Goal: Transaction & Acquisition: Obtain resource

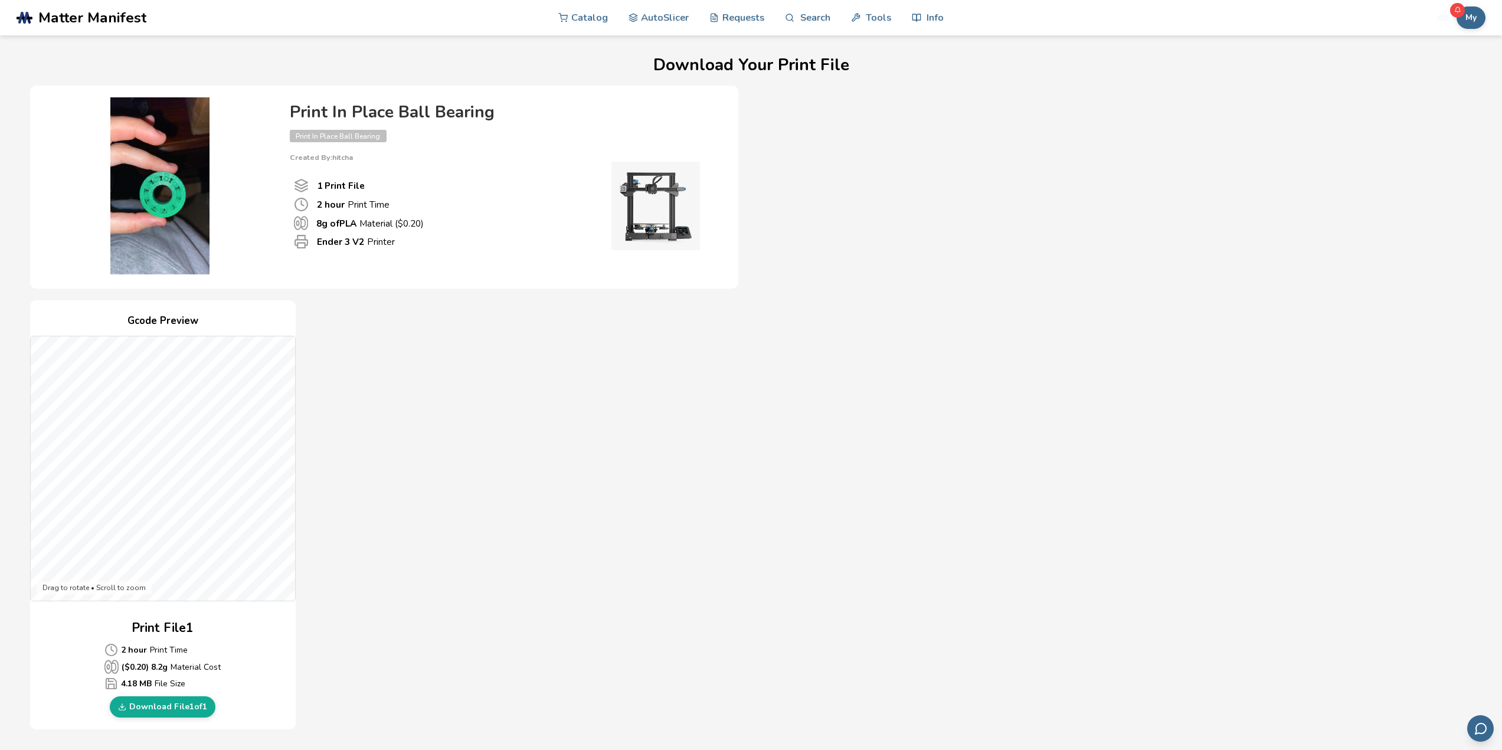
click at [416, 111] on h4 "Print In Place Ball Bearing" at bounding box center [502, 112] width 425 height 18
click at [343, 138] on span "Print In Place Ball Bearing" at bounding box center [338, 136] width 97 height 12
click at [329, 156] on p "Created By: hitcha" at bounding box center [502, 157] width 425 height 8
click at [135, 174] on img at bounding box center [160, 185] width 236 height 177
click at [168, 197] on img at bounding box center [160, 185] width 236 height 177
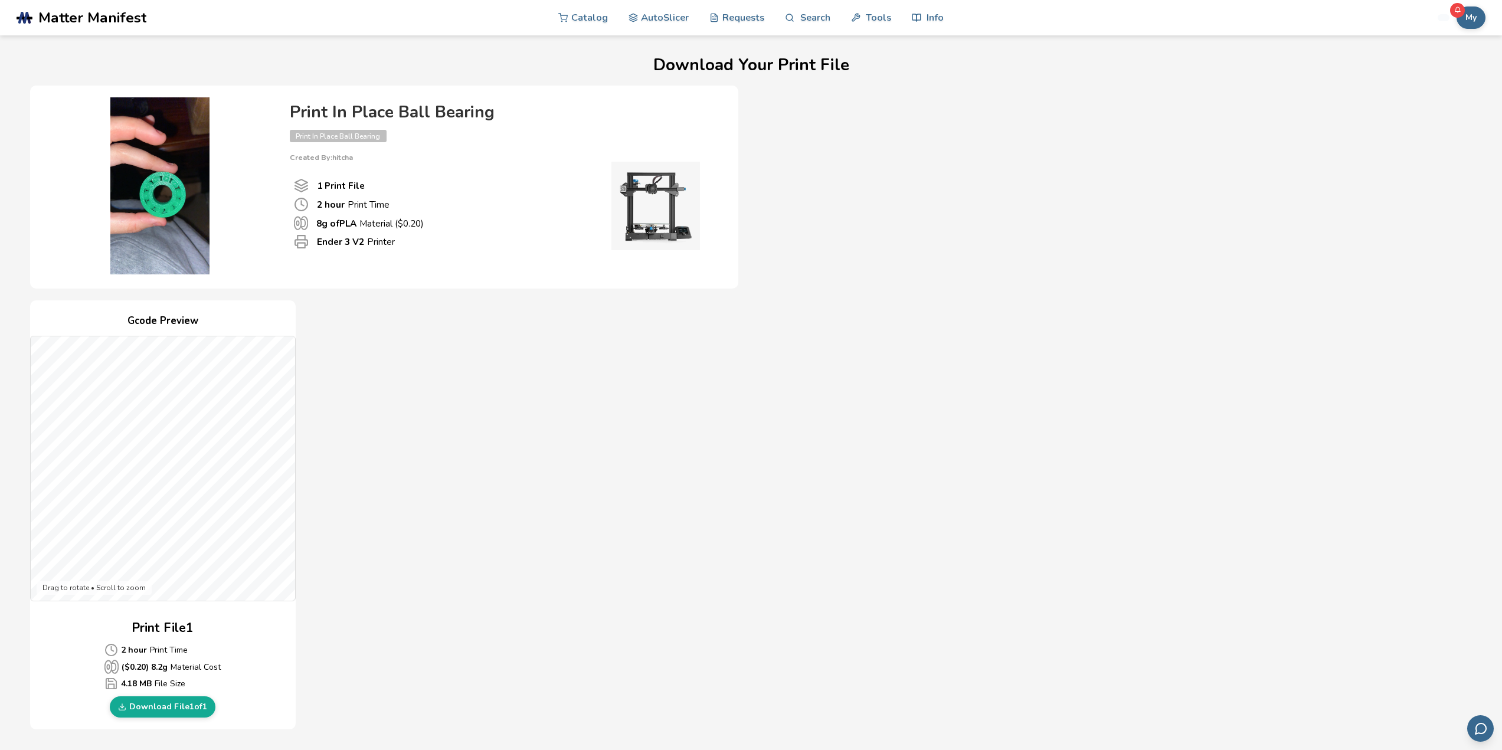
click at [480, 110] on h4 "Print In Place Ball Bearing" at bounding box center [502, 112] width 425 height 18
click at [100, 22] on span "Matter Manifest" at bounding box center [92, 17] width 108 height 17
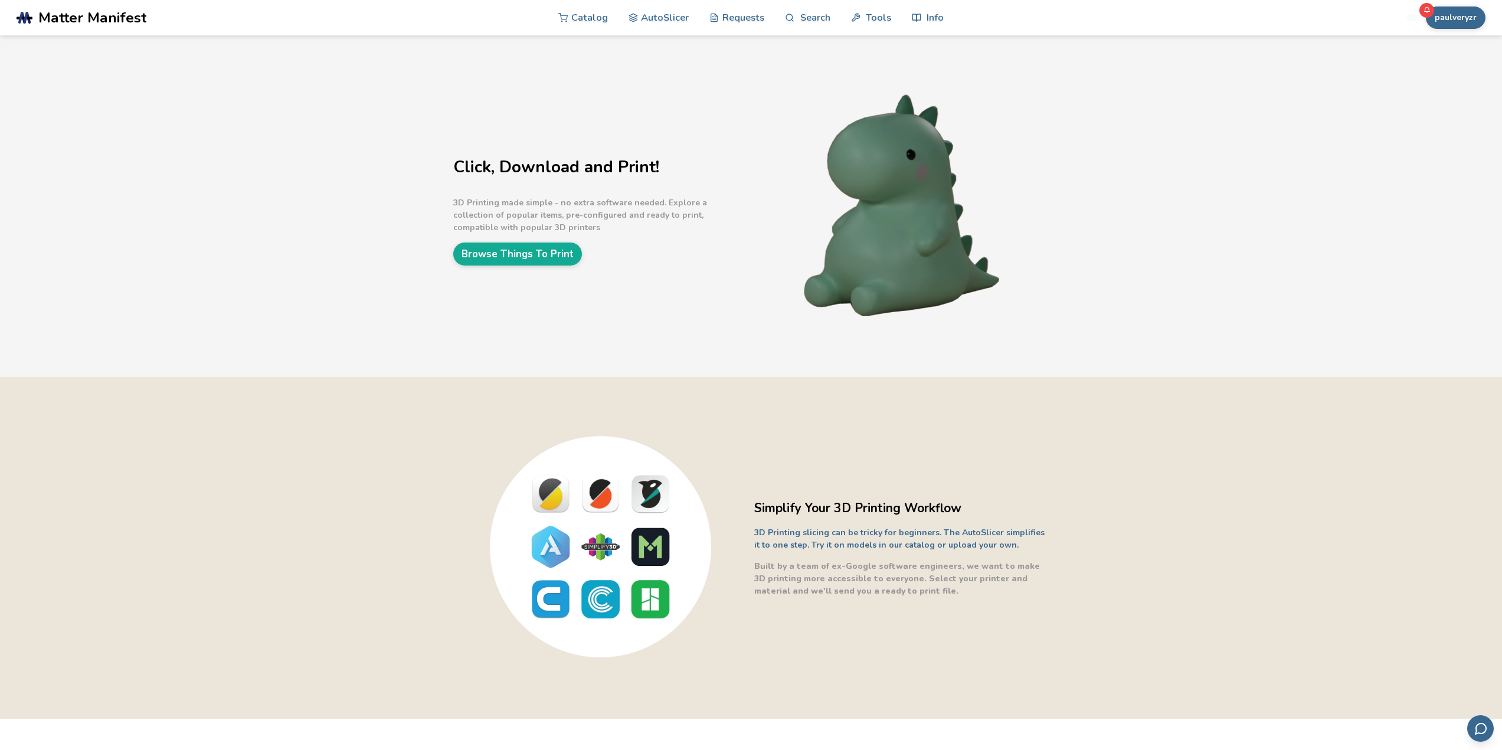
click at [568, 235] on div "Click, Download and Print! 3D Printing made simple - no extra software needed. …" at bounding box center [600, 206] width 295 height 119
click at [538, 266] on div "Click, Download and Print! 3D Printing made simple - no extra software needed. …" at bounding box center [751, 206] width 1502 height 342
click at [537, 259] on link "Browse Things To Print" at bounding box center [517, 254] width 129 height 23
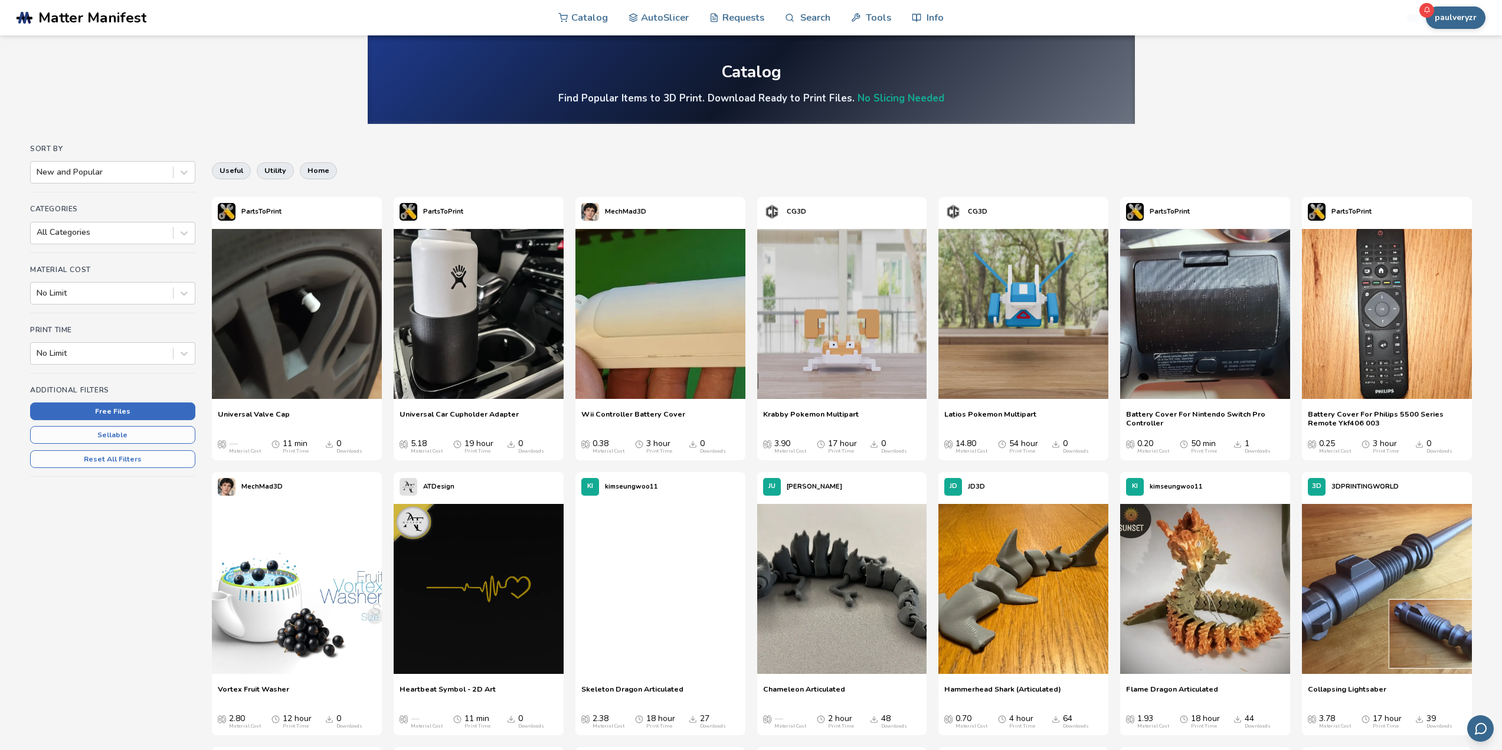
click at [150, 408] on button "Free Files" at bounding box center [112, 412] width 165 height 18
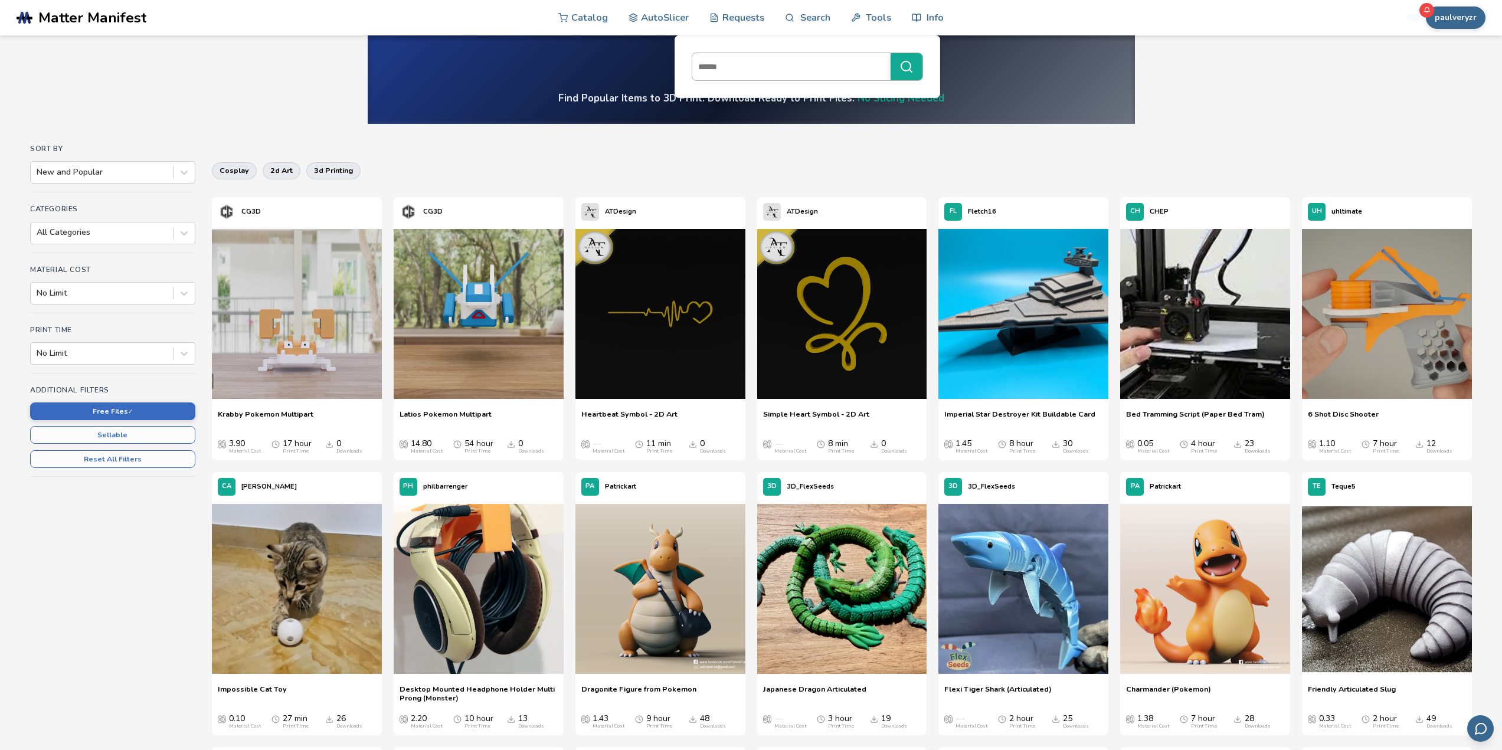
click at [788, 63] on input at bounding box center [788, 66] width 192 height 21
type input "**********"
click at [891, 53] on button "**********" at bounding box center [907, 66] width 32 height 27
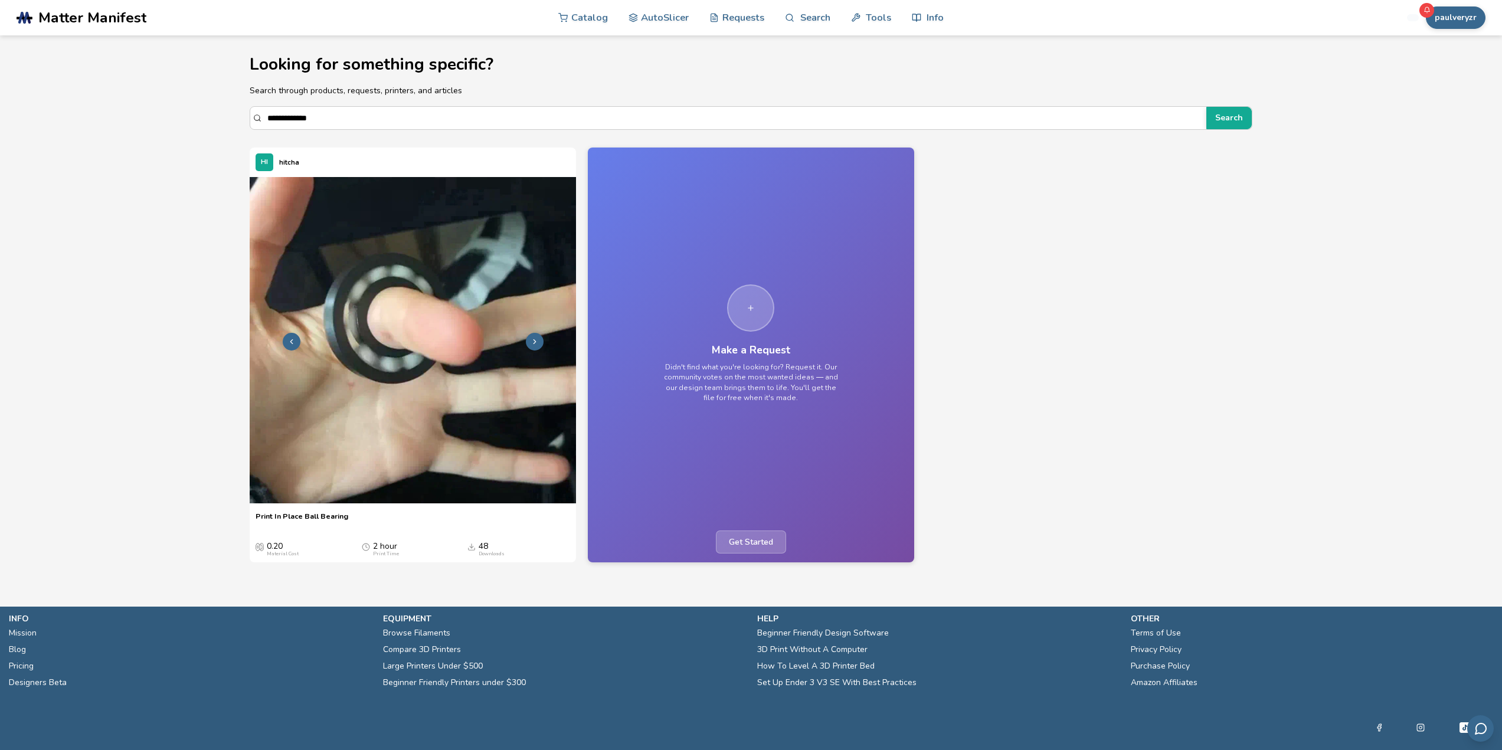
click at [386, 344] on img at bounding box center [413, 340] width 326 height 326
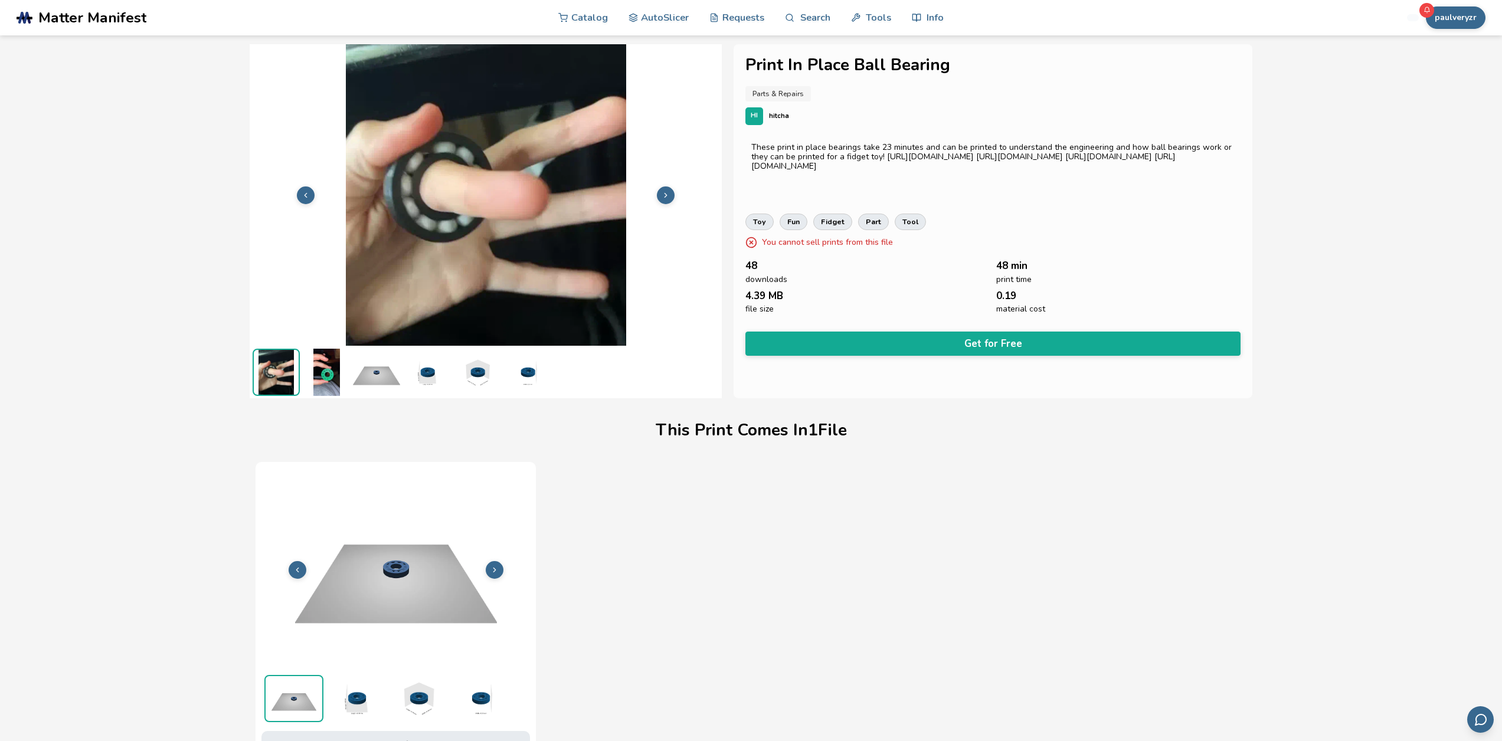
click at [506, 232] on img at bounding box center [486, 194] width 472 height 354
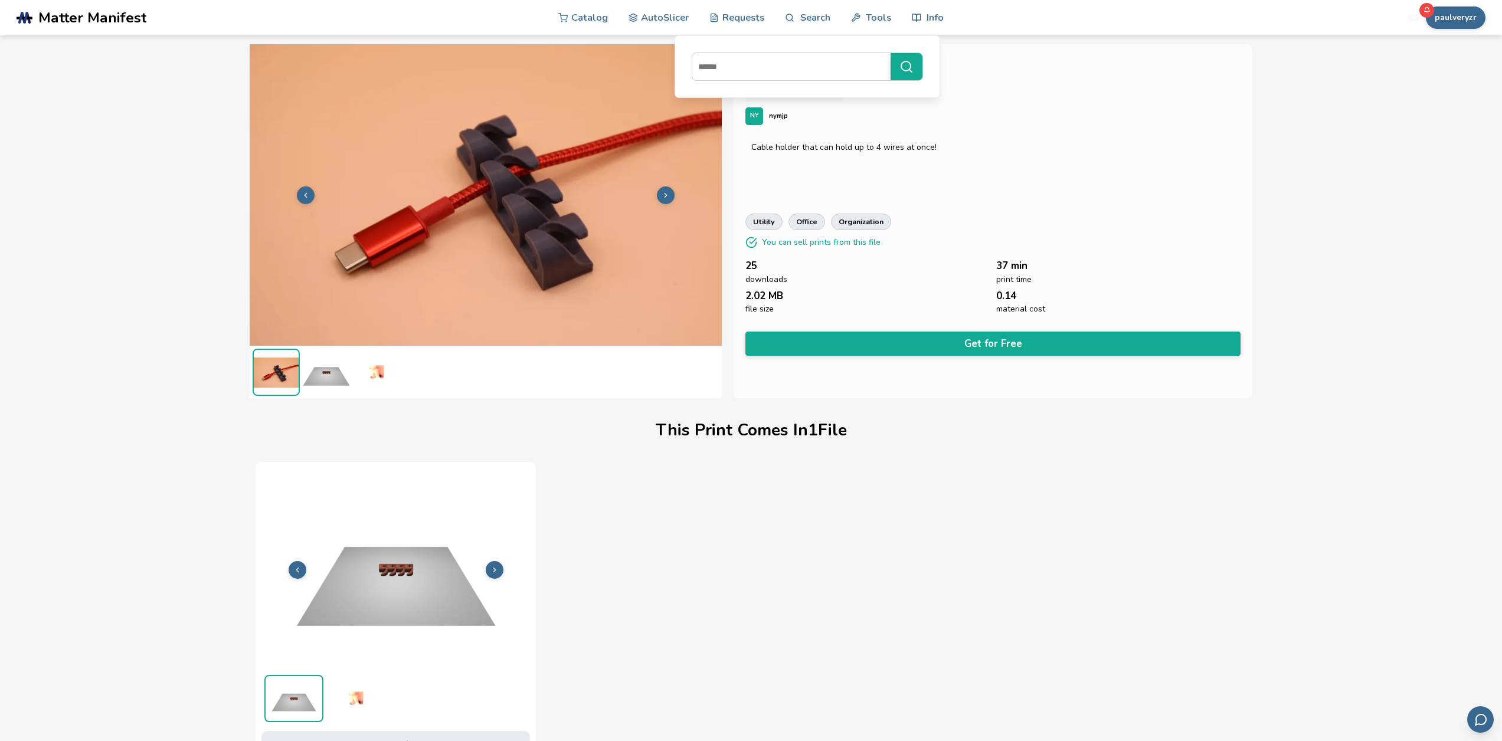
click at [119, 23] on span "Matter Manifest" at bounding box center [92, 17] width 108 height 17
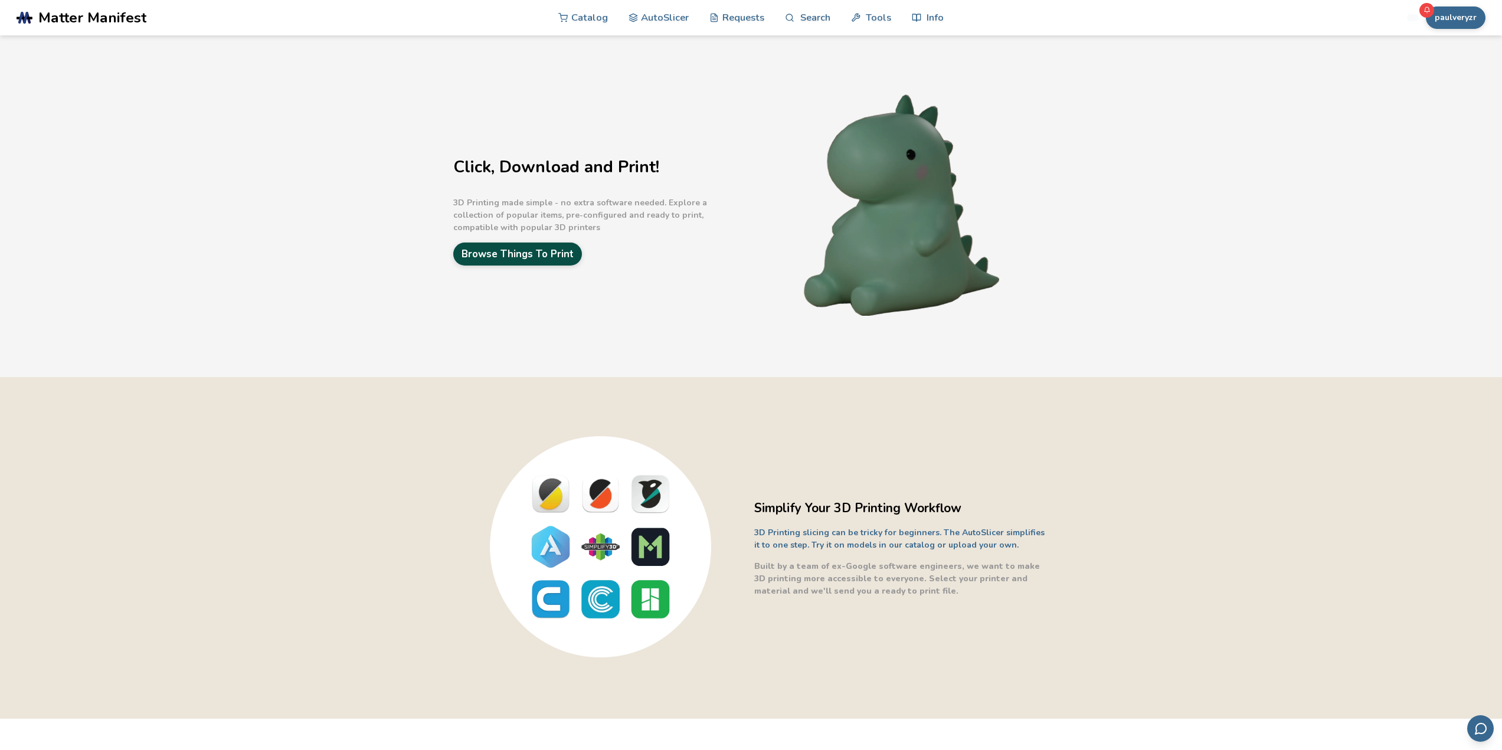
click at [528, 259] on link "Browse Things To Print" at bounding box center [517, 254] width 129 height 23
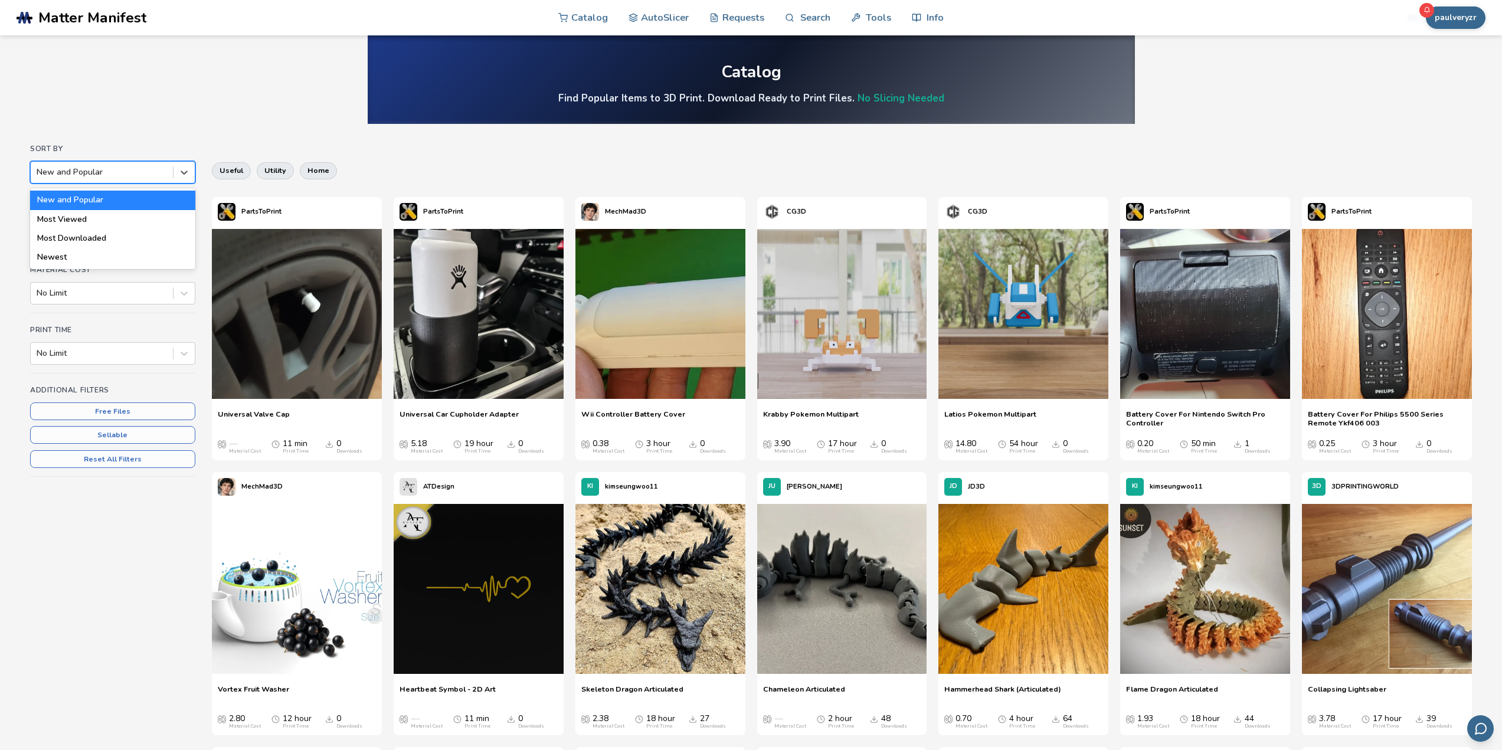
click at [126, 176] on div at bounding box center [102, 172] width 130 height 12
click at [121, 234] on div "Most Downloaded" at bounding box center [112, 238] width 165 height 19
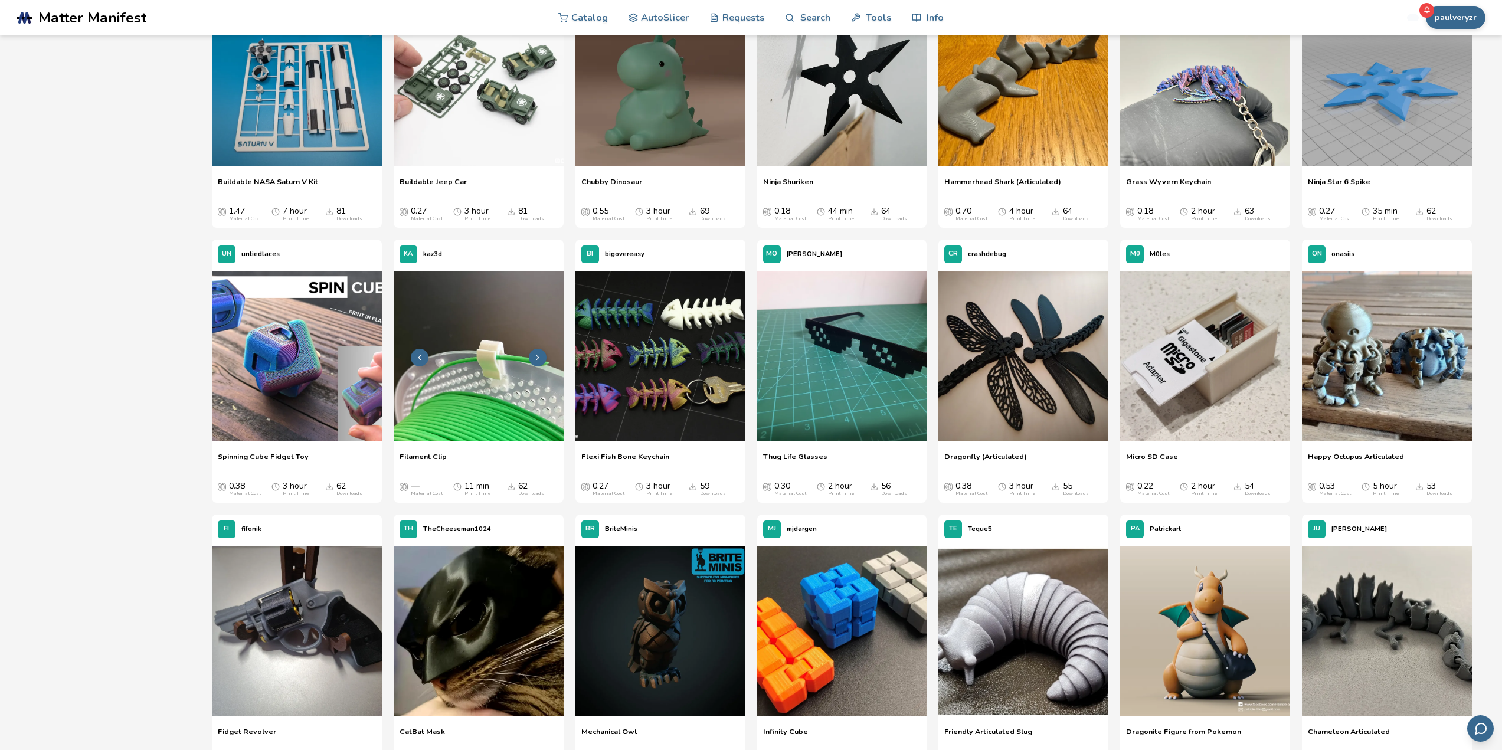
scroll to position [531, 0]
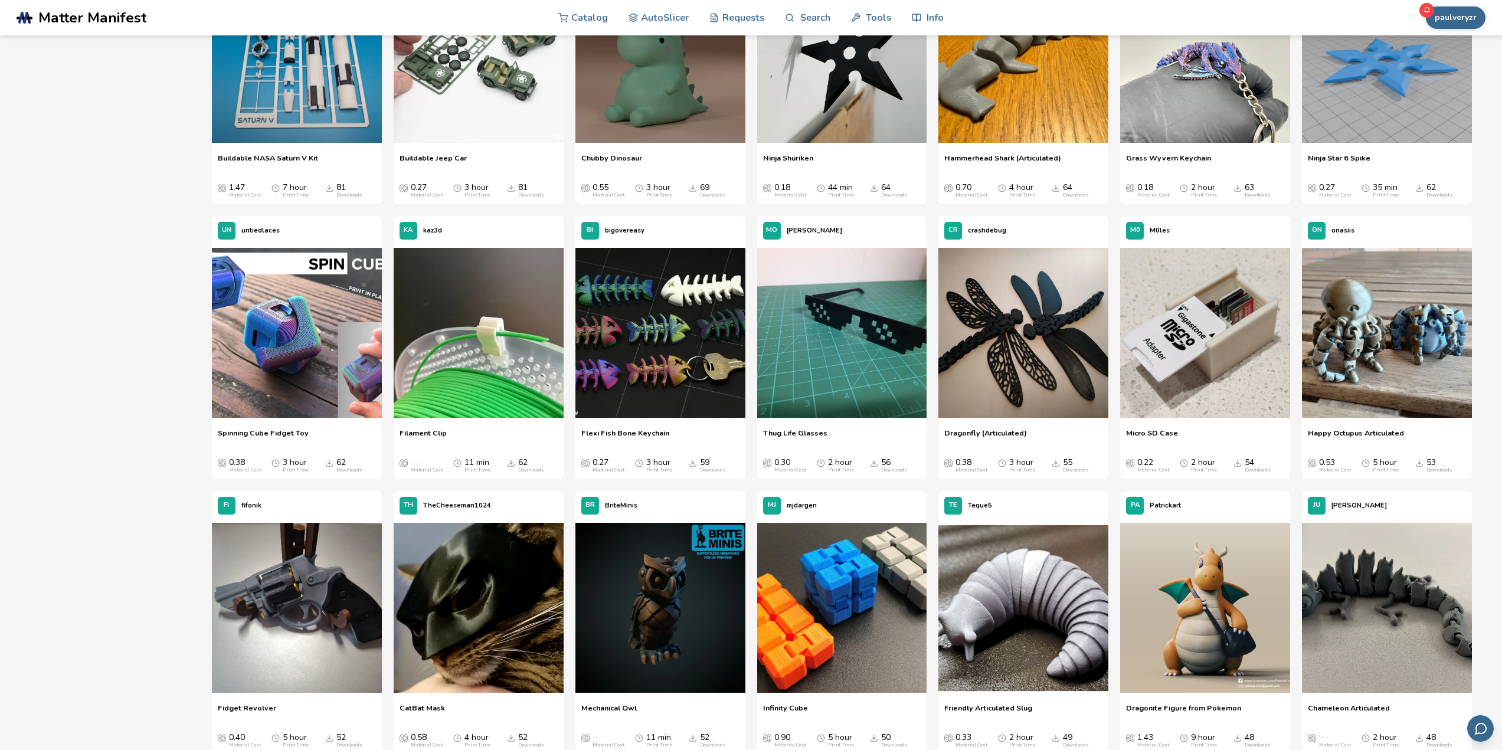
drag, startPoint x: 416, startPoint y: 356, endPoint x: 153, endPoint y: 393, distance: 264.7
drag, startPoint x: 153, startPoint y: 393, endPoint x: 172, endPoint y: 326, distance: 69.9
click at [172, 326] on div "Sort By Most Downloaded Categories All Categories Material Cost No Limit Print …" at bounding box center [751, 362] width 1442 height 1499
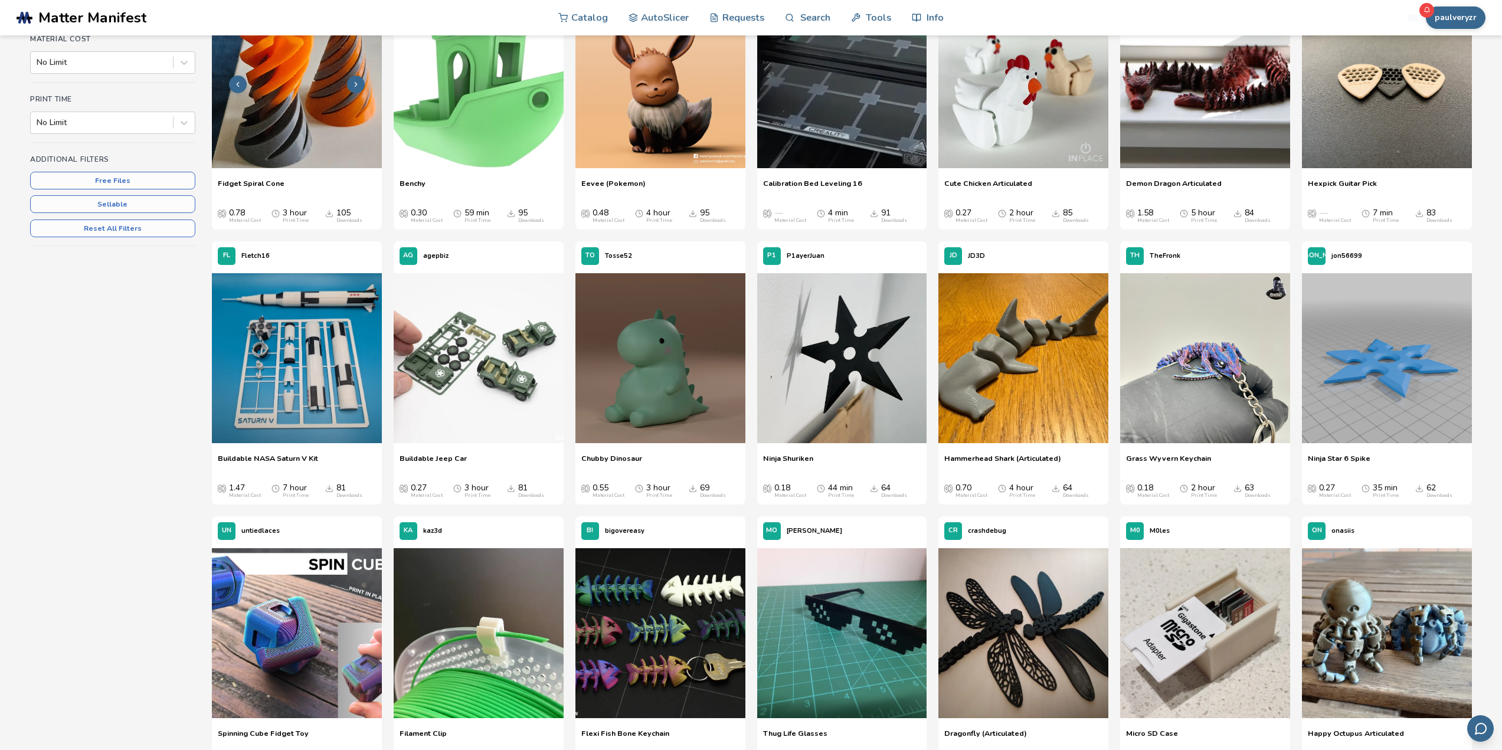
scroll to position [0, 0]
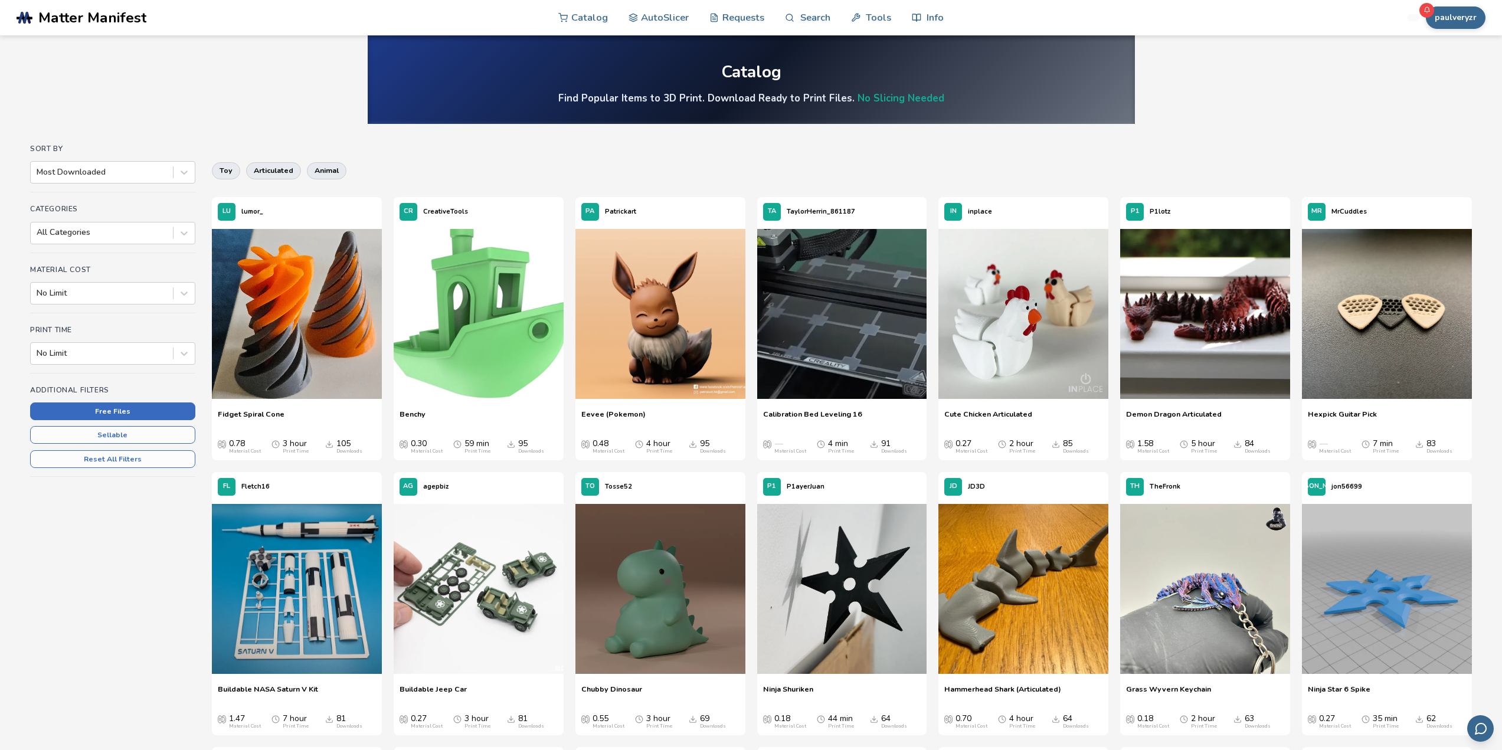
click at [127, 414] on button "Free Files" at bounding box center [112, 412] width 165 height 18
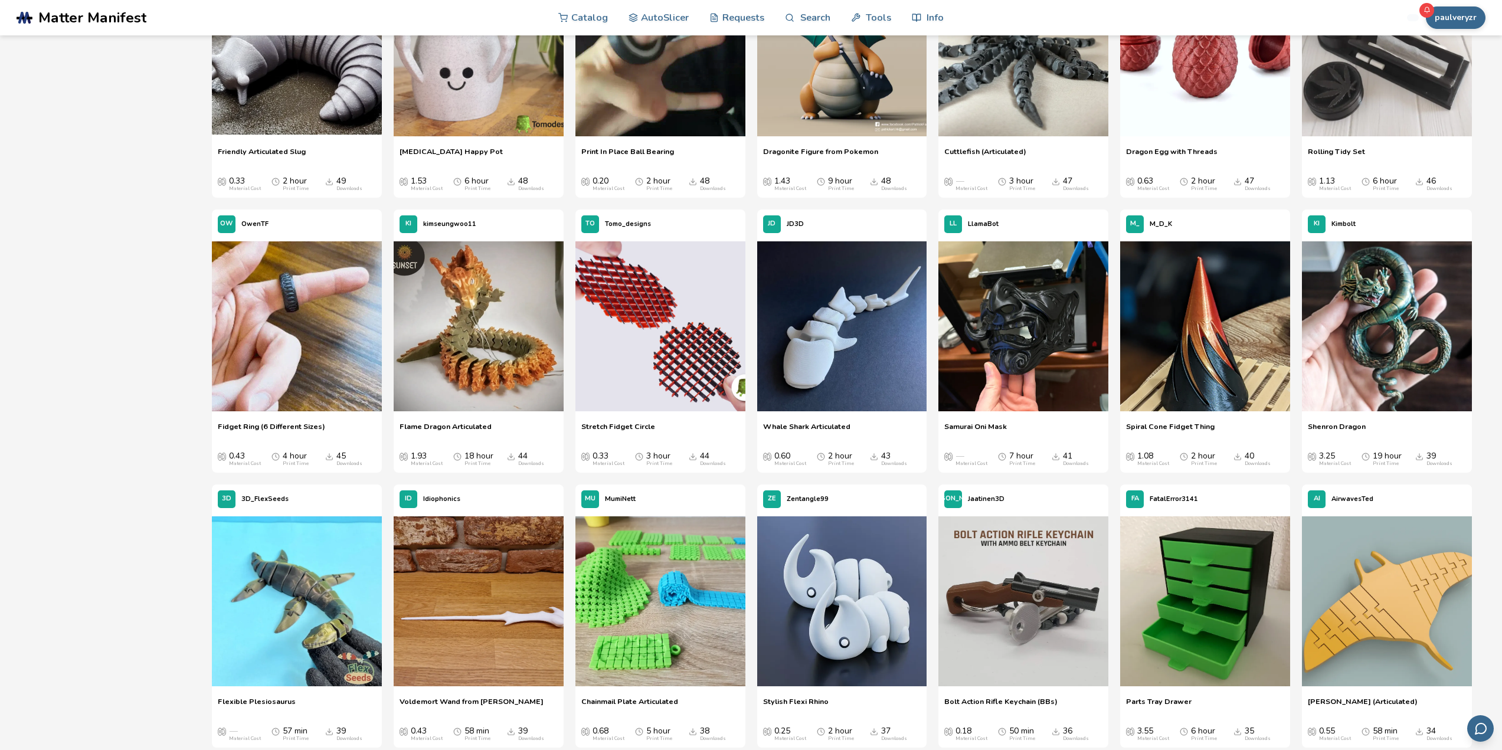
scroll to position [944, 0]
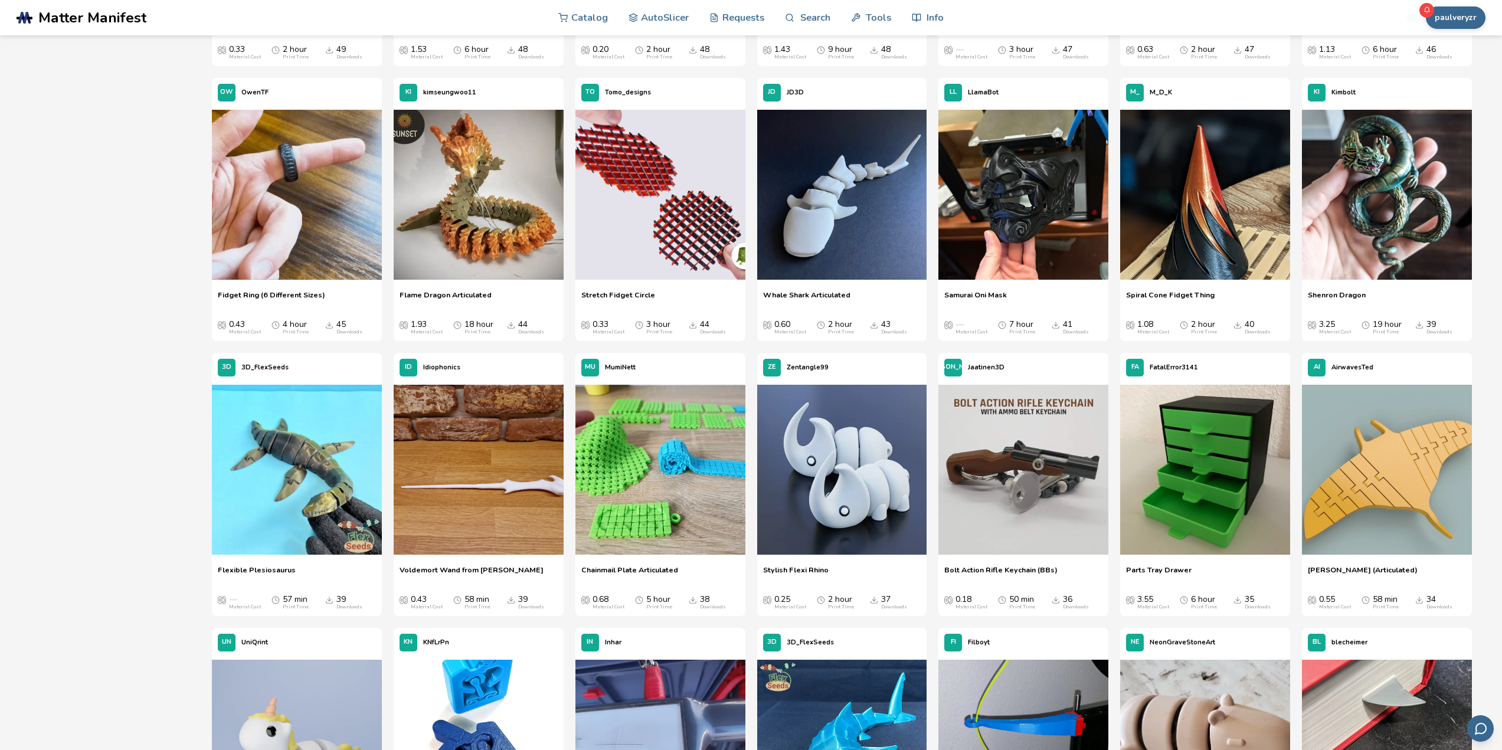
drag, startPoint x: 199, startPoint y: 400, endPoint x: 83, endPoint y: 403, distance: 115.7
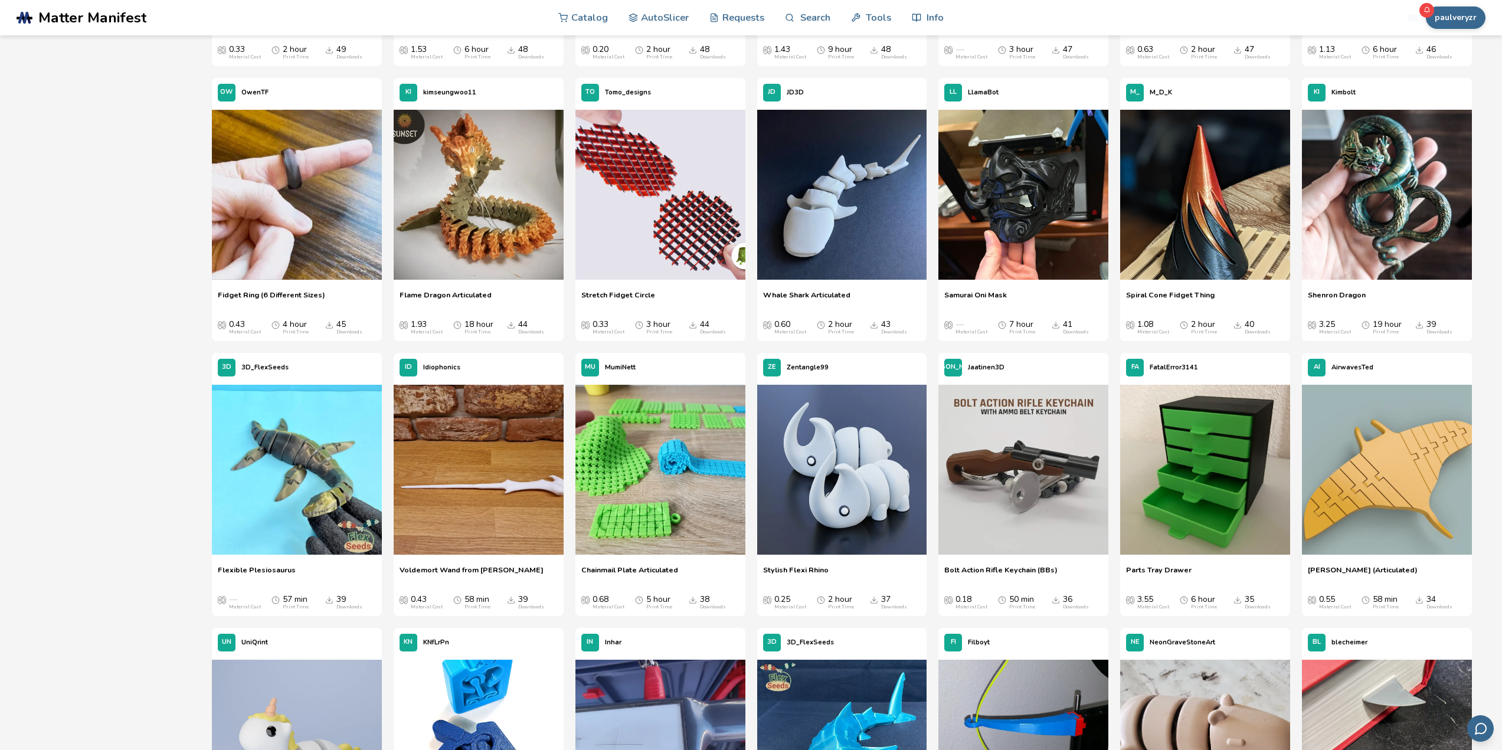
click at [83, 403] on div "Sort By Most Downloaded Categories All Categories Material Cost No Limit Print …" at bounding box center [751, 499] width 1442 height 2599
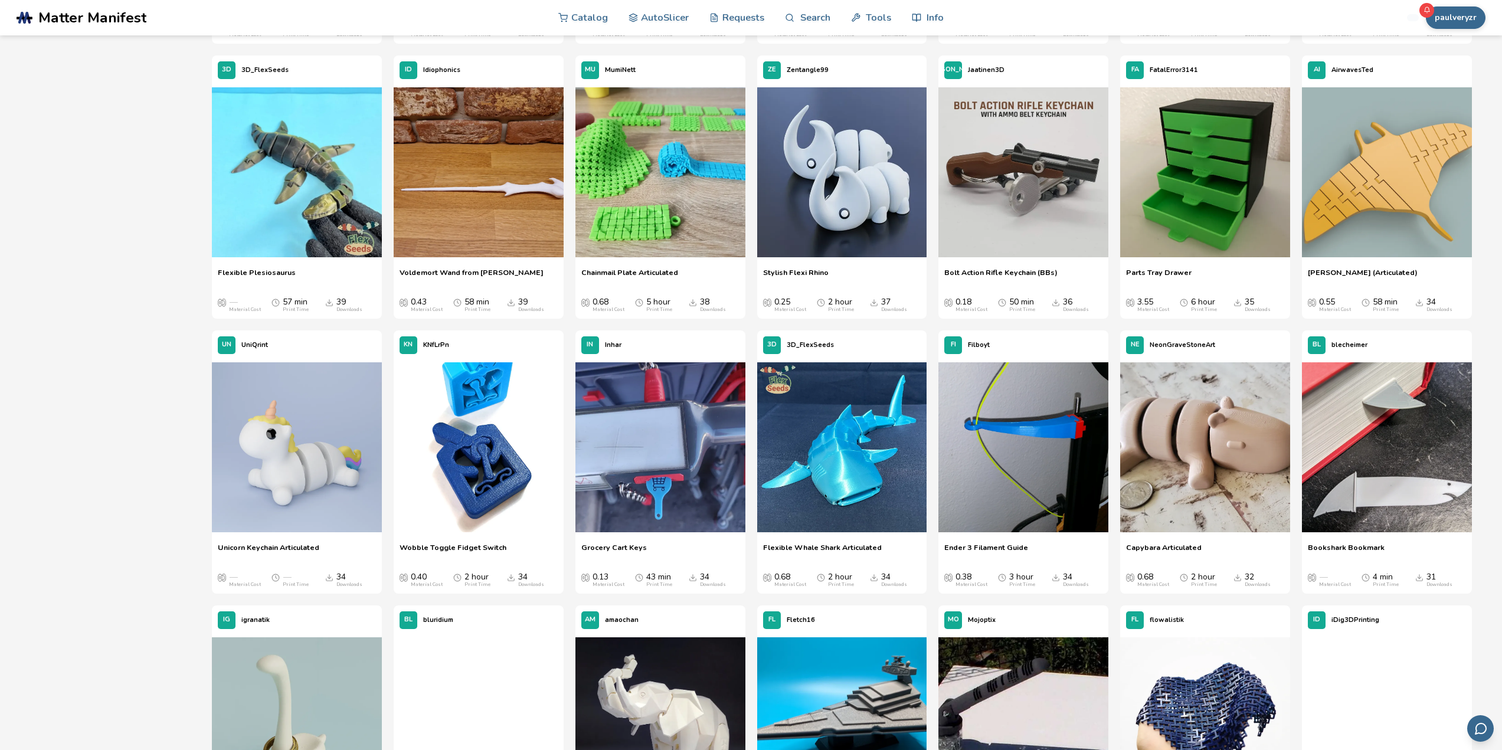
scroll to position [1299, 0]
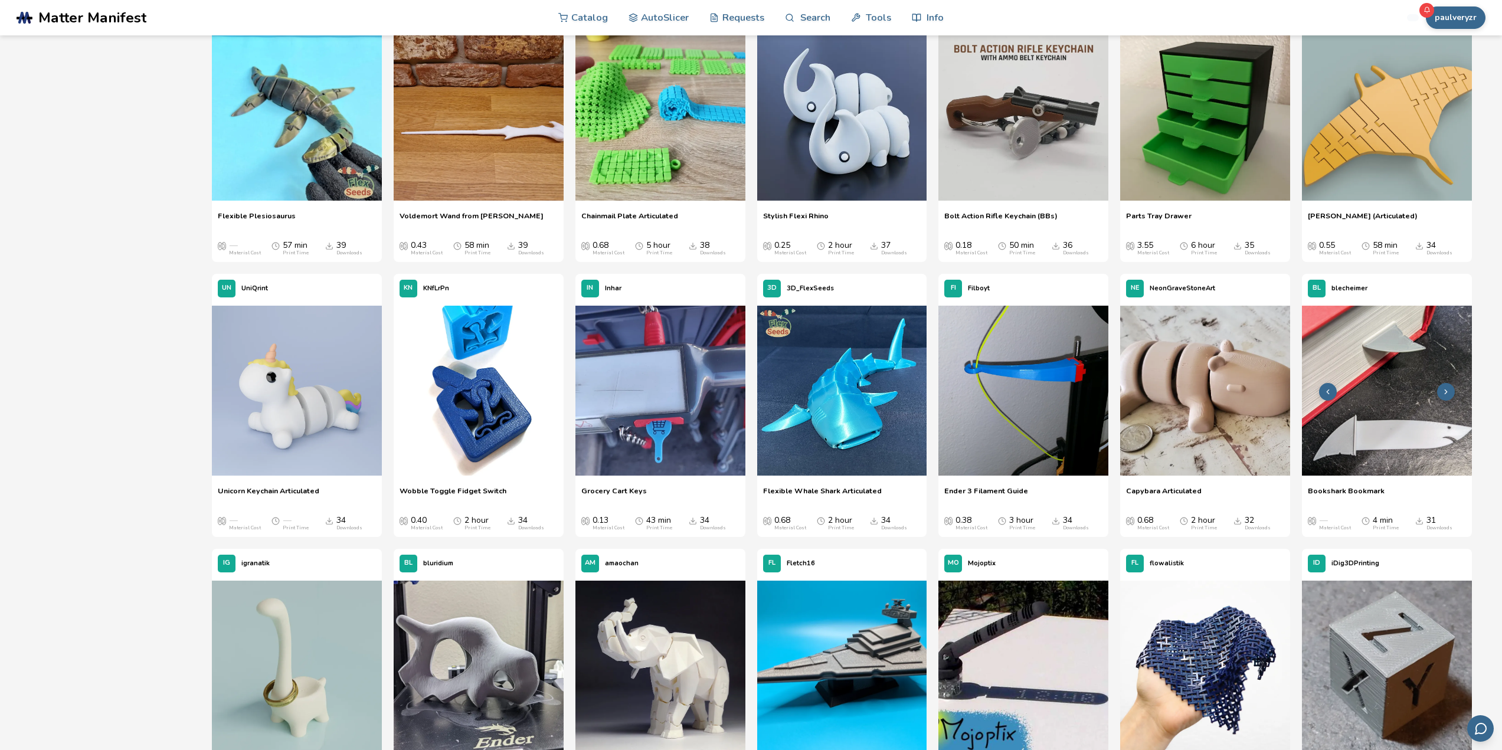
click at [1378, 352] on img at bounding box center [1387, 391] width 170 height 170
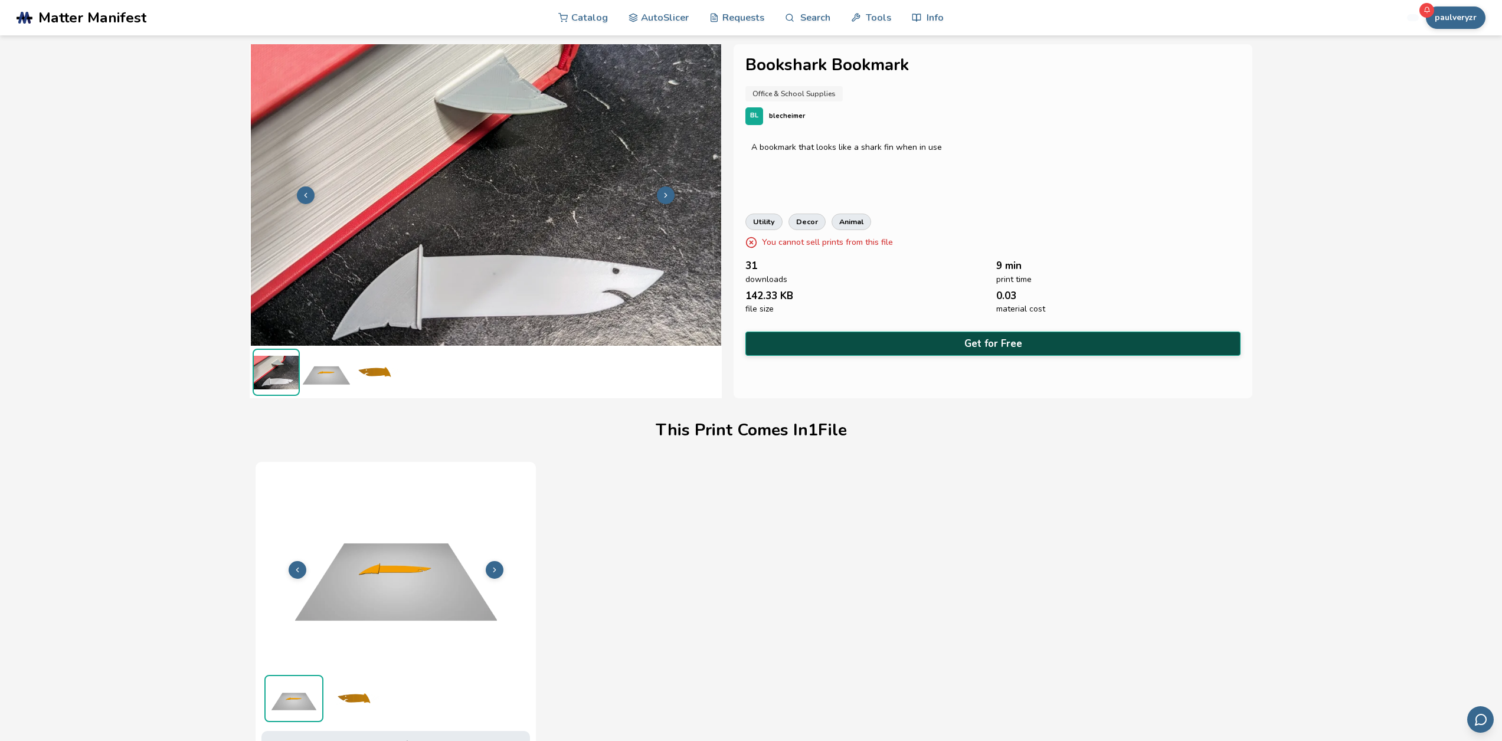
click at [973, 339] on button "Get for Free" at bounding box center [993, 344] width 495 height 24
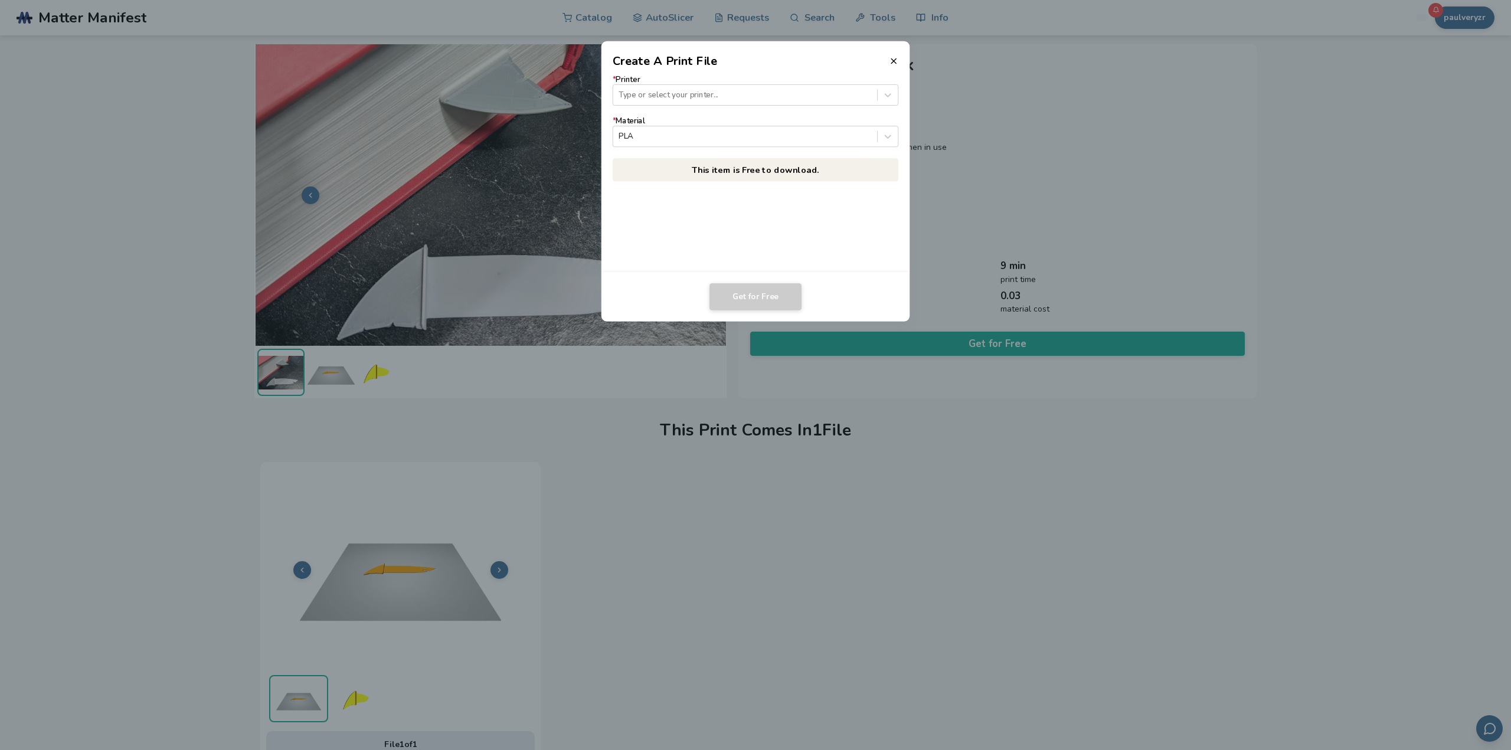
click at [669, 79] on label "* Printer Type or select your printer..." at bounding box center [756, 91] width 286 height 30
click at [687, 107] on form "* Printer Type or select your printer... * Material PLA" at bounding box center [756, 112] width 286 height 72
click at [698, 94] on div at bounding box center [745, 94] width 253 height 11
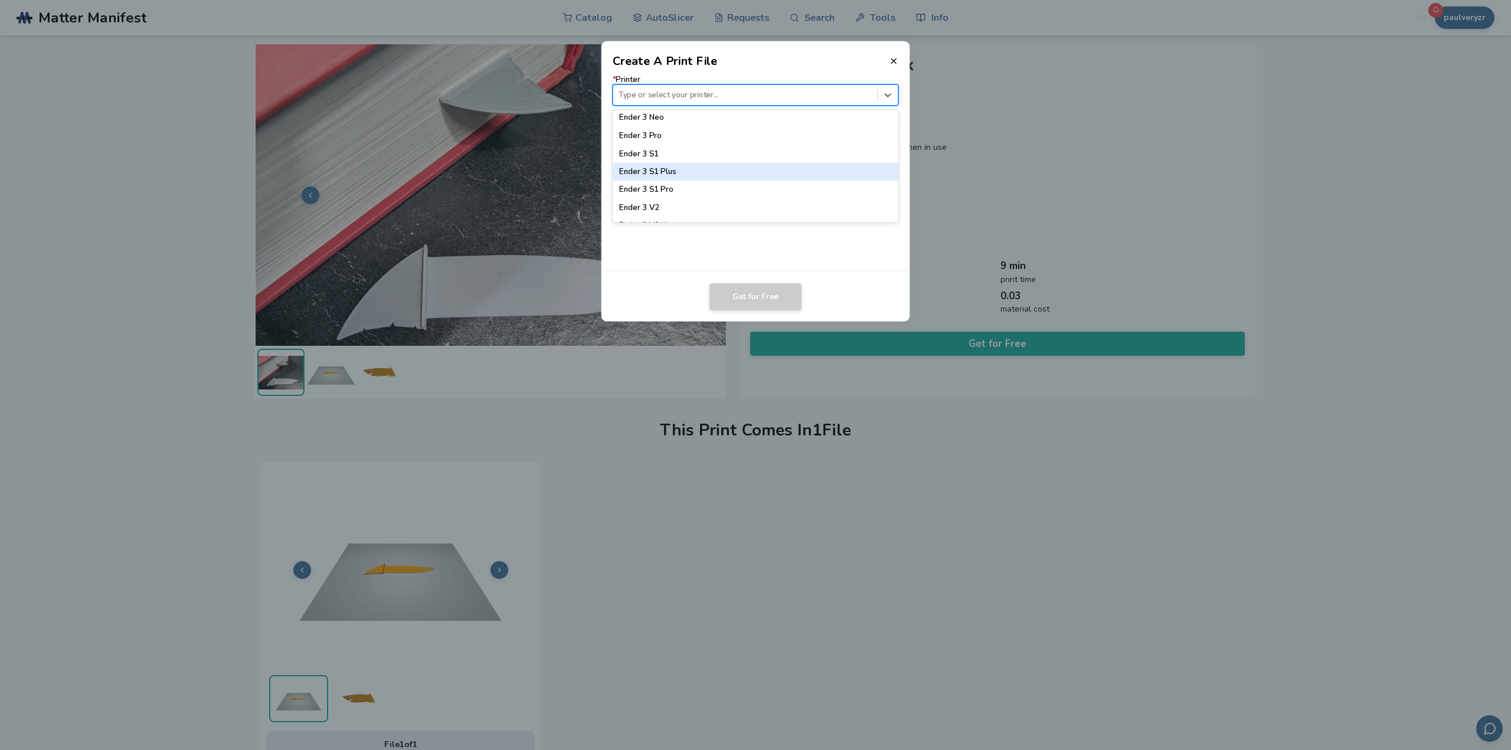
scroll to position [767, 0]
click at [707, 166] on div "Ender 3 V2" at bounding box center [756, 166] width 286 height 18
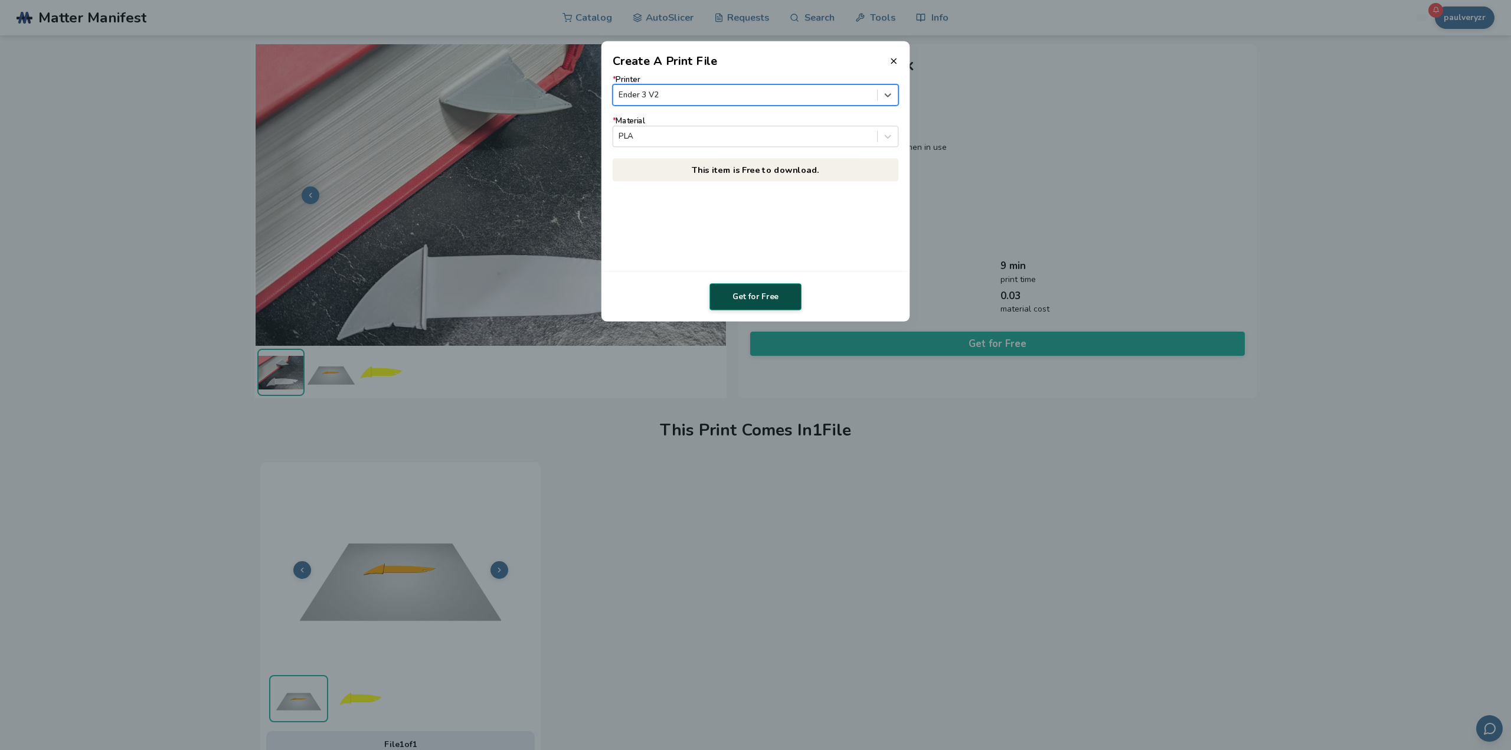
click at [766, 296] on button "Get for Free" at bounding box center [756, 296] width 92 height 27
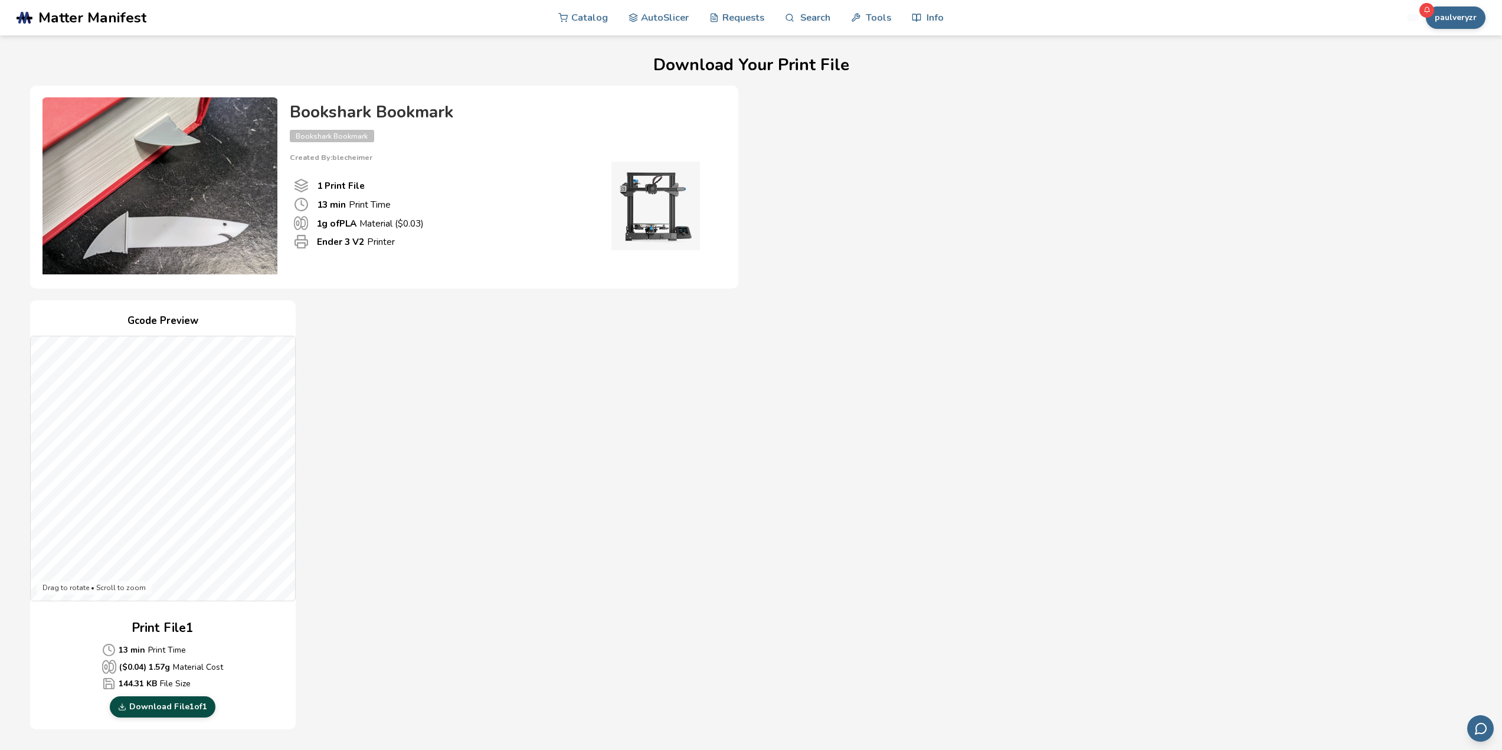
click at [176, 710] on link "Download File 1 of 1" at bounding box center [163, 707] width 106 height 21
